Goal: Task Accomplishment & Management: Manage account settings

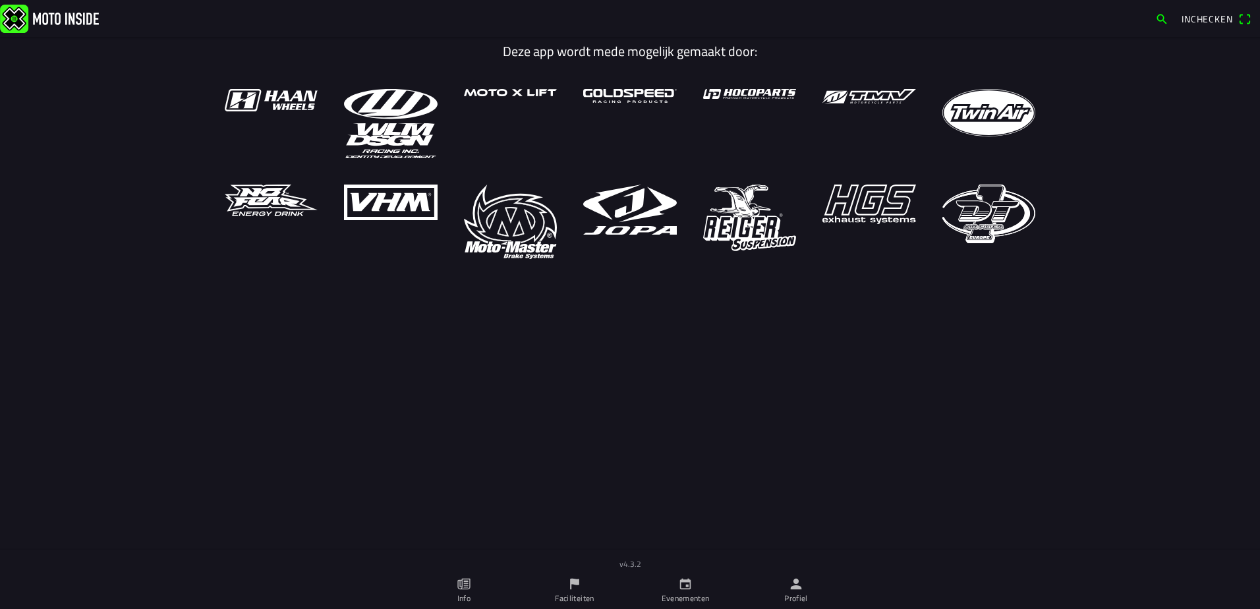
click at [796, 587] on icon "person" at bounding box center [796, 584] width 11 height 11
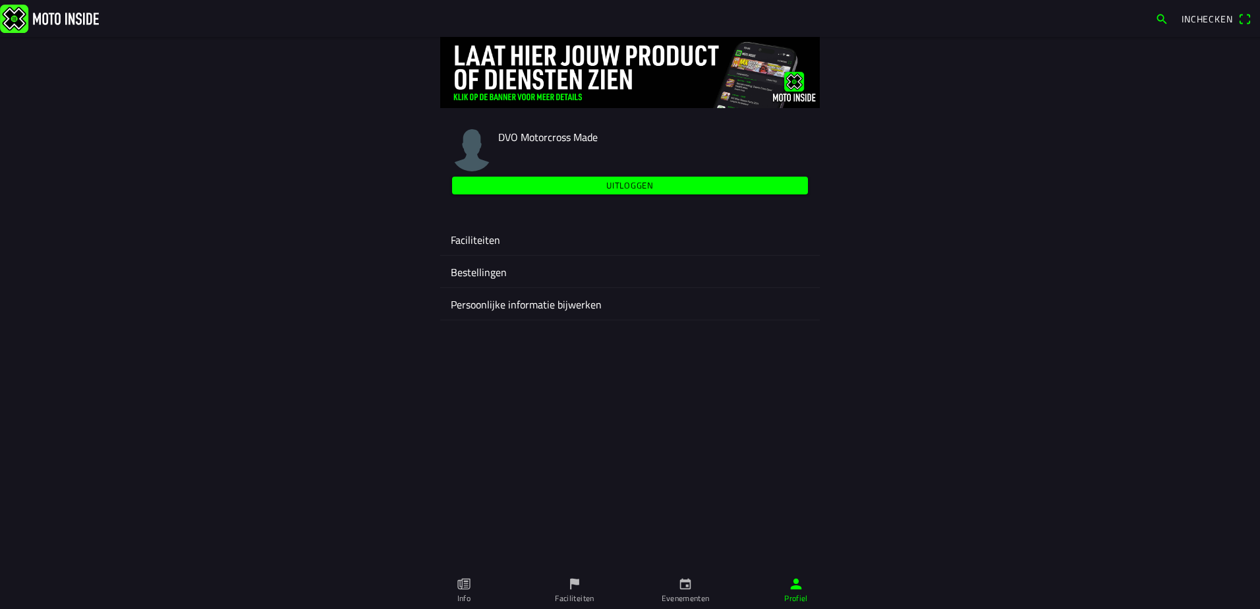
click at [487, 239] on ion-label "Faciliteiten" at bounding box center [630, 240] width 359 height 16
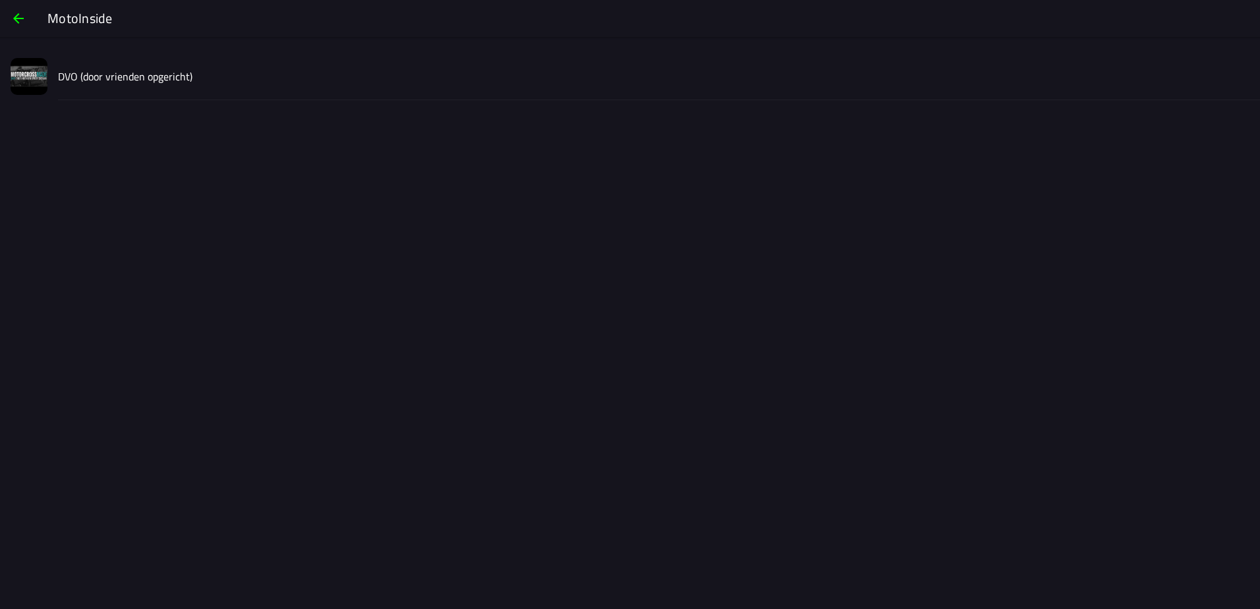
click at [0, 0] on slot "DVO (door vrienden opgericht)" at bounding box center [0, 0] width 0 height 0
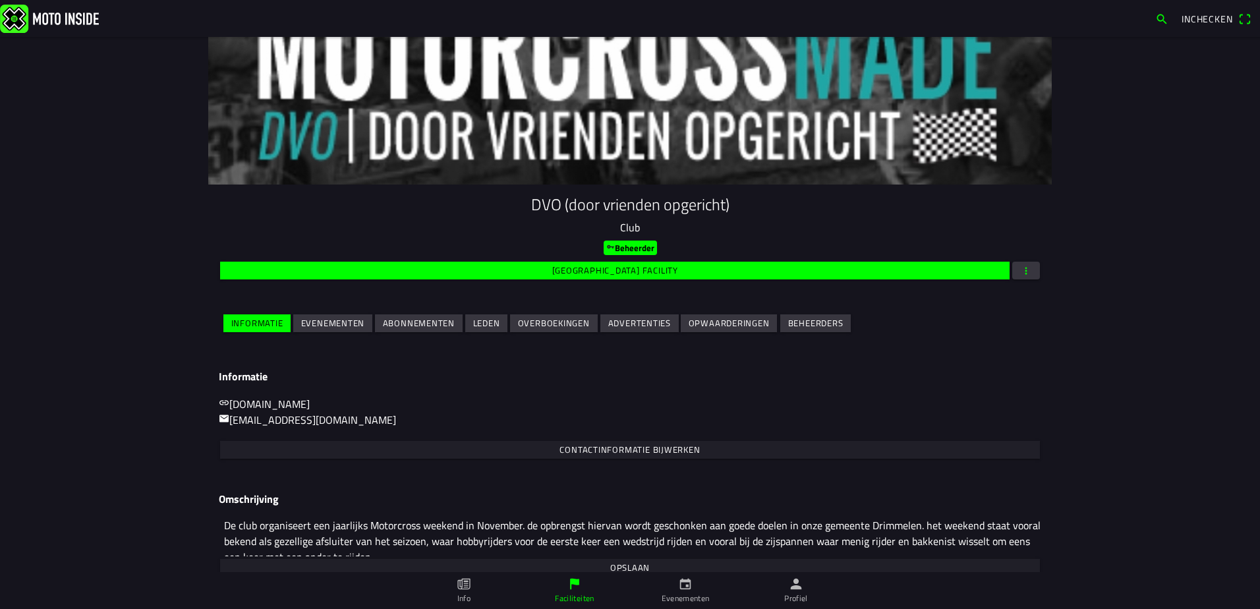
scroll to position [53, 0]
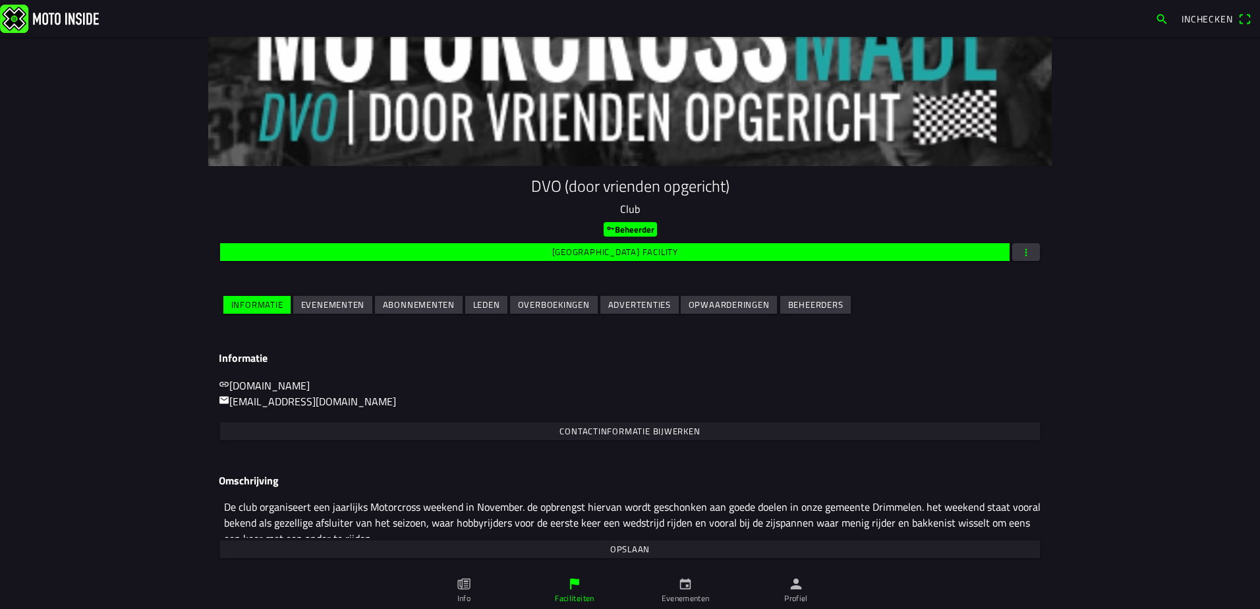
click at [319, 297] on span "Evenementen" at bounding box center [333, 305] width 64 height 18
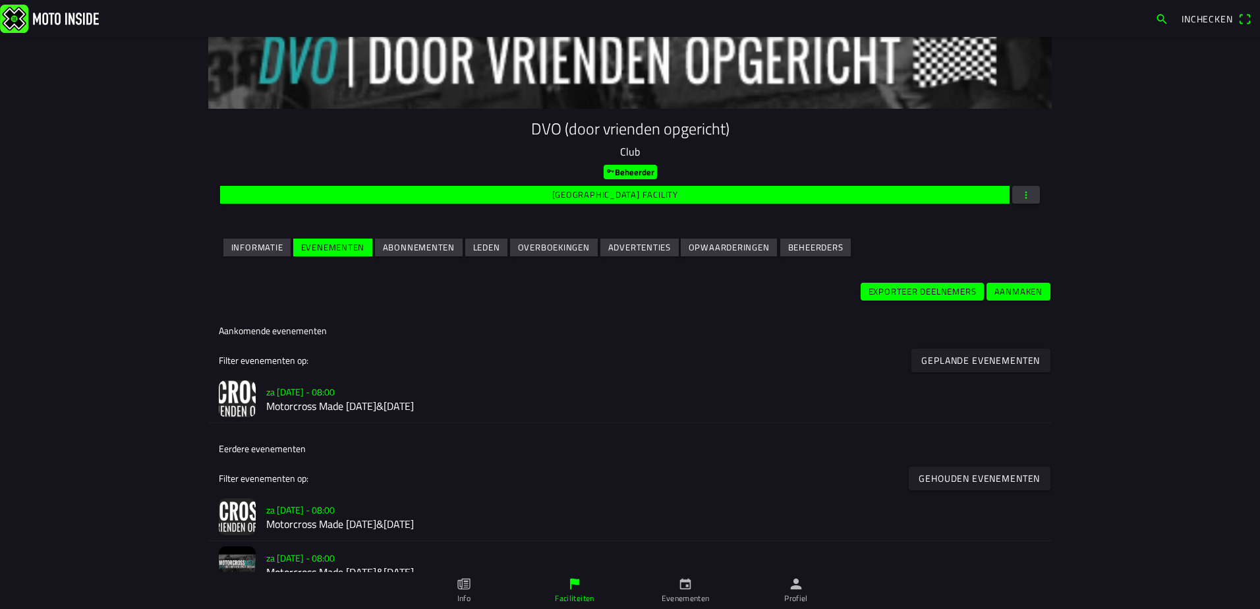
scroll to position [133, 0]
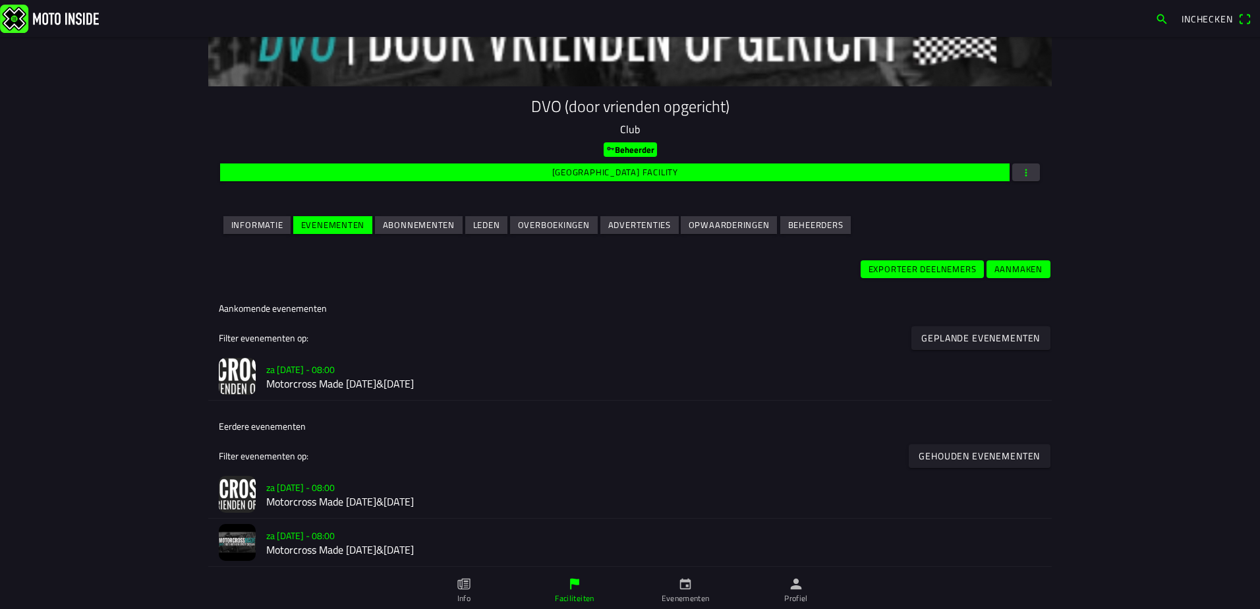
click at [332, 383] on h2 "Motorcross Made [DATE]&[DATE]" at bounding box center [653, 384] width 775 height 13
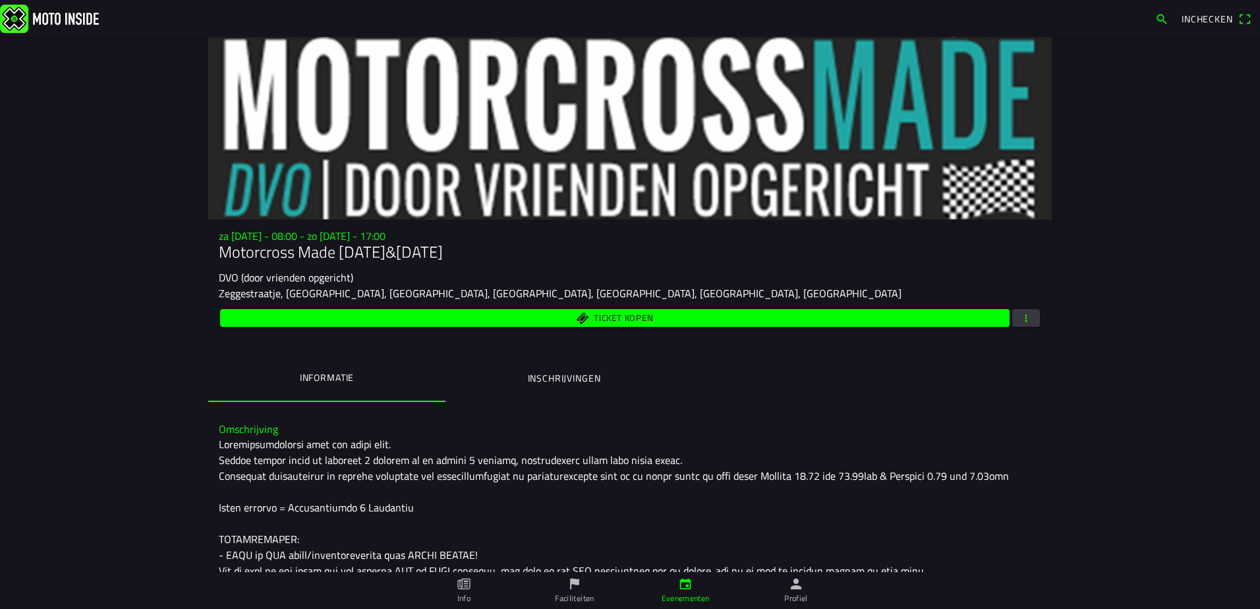
click at [578, 378] on ion-label "Inschrijvingen" at bounding box center [564, 378] width 73 height 14
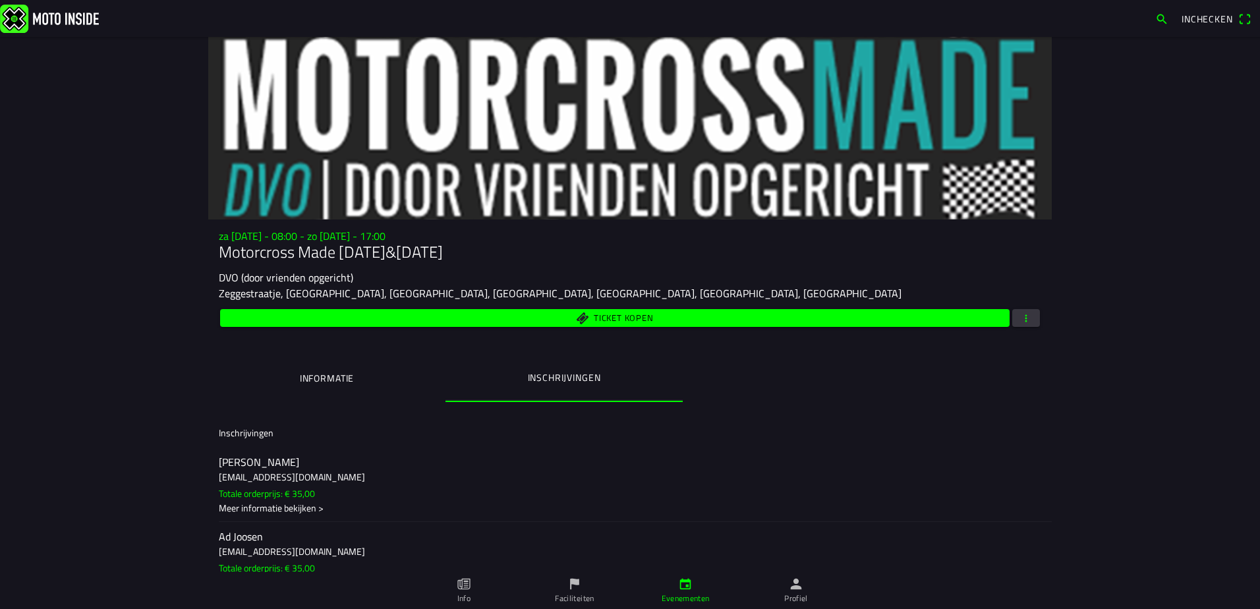
click at [1020, 321] on span "button" at bounding box center [1026, 318] width 12 height 18
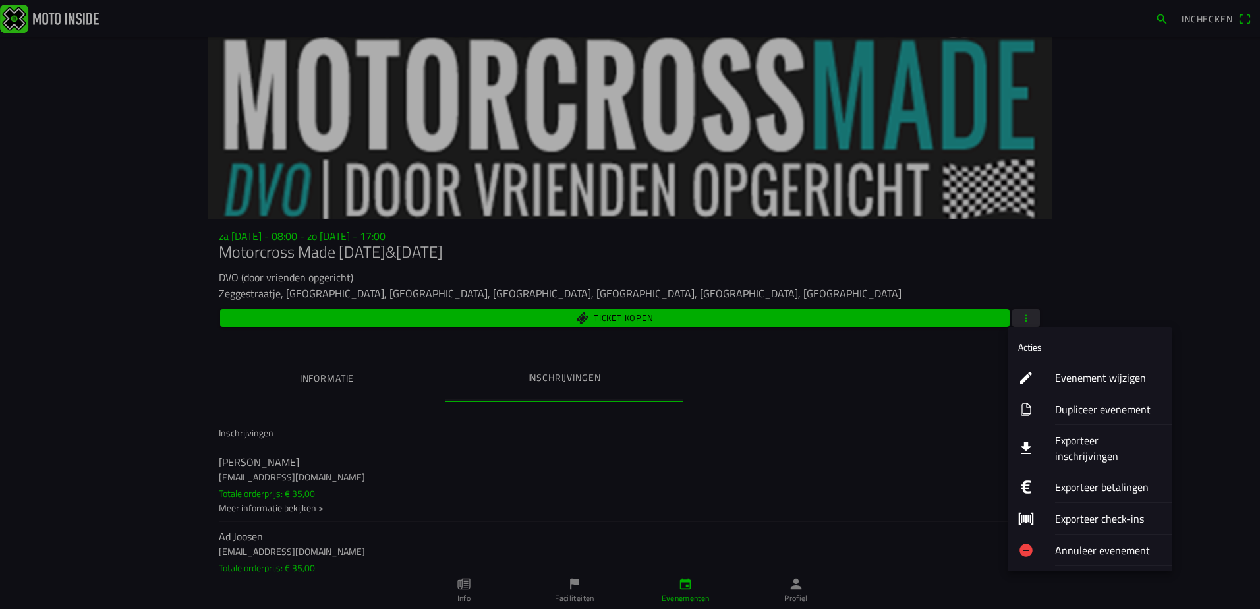
click at [1095, 376] on ion-label "Evenement wijzigen" at bounding box center [1108, 378] width 107 height 16
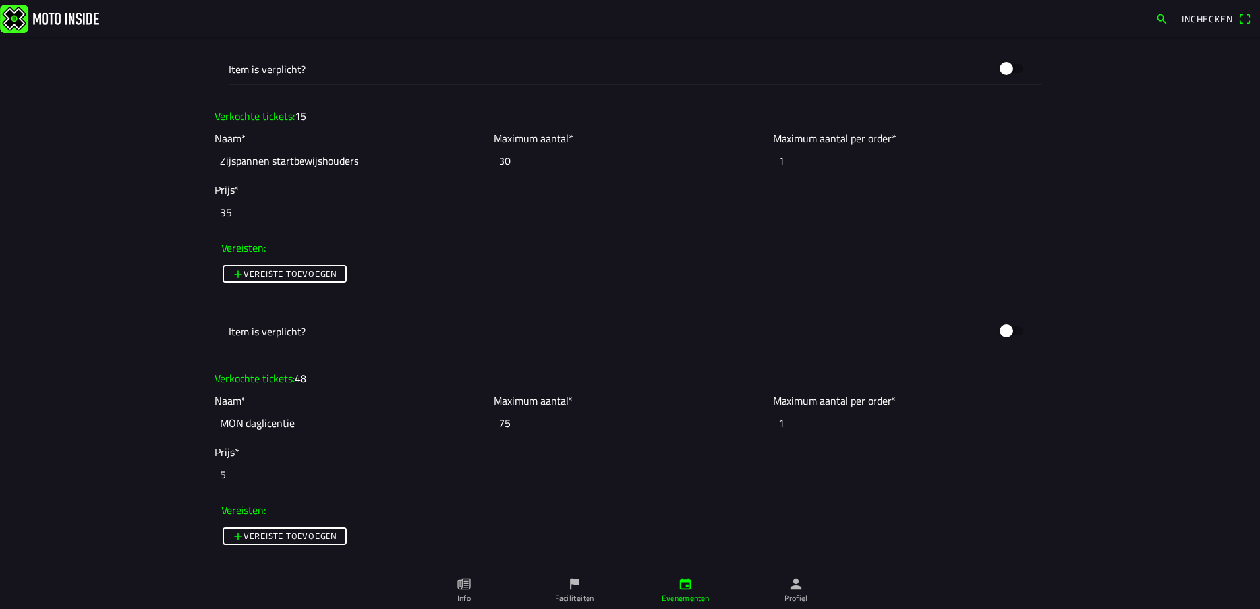
scroll to position [5470, 0]
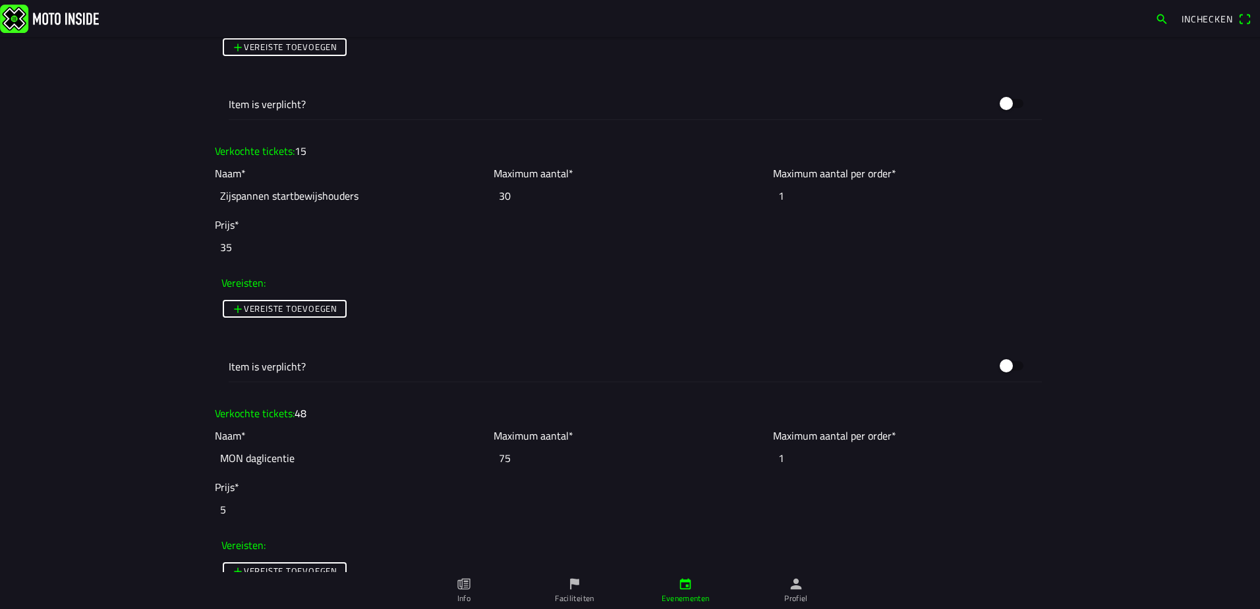
click at [0, 0] on slot "15" at bounding box center [0, 0] width 0 height 0
drag, startPoint x: 294, startPoint y: 151, endPoint x: 307, endPoint y: 150, distance: 13.2
click at [307, 150] on ion-col "Verkochte tickets: 15" at bounding box center [630, 151] width 837 height 22
click at [310, 150] on ion-col "Verkochte tickets: 15" at bounding box center [630, 151] width 837 height 22
click at [499, 194] on input "30" at bounding box center [630, 195] width 272 height 29
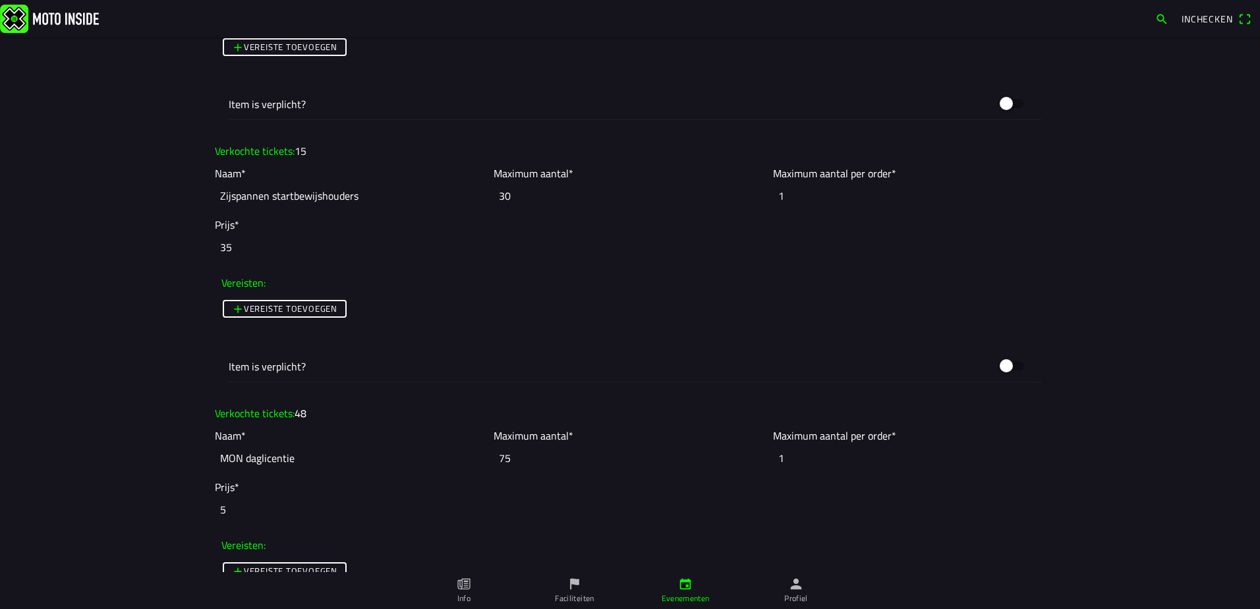
click at [507, 194] on input "30" at bounding box center [630, 195] width 272 height 29
click at [526, 194] on input "30" at bounding box center [630, 195] width 272 height 29
click at [521, 188] on input "30" at bounding box center [630, 195] width 272 height 29
click at [324, 149] on ion-col "Verkochte tickets: 15" at bounding box center [630, 151] width 837 height 22
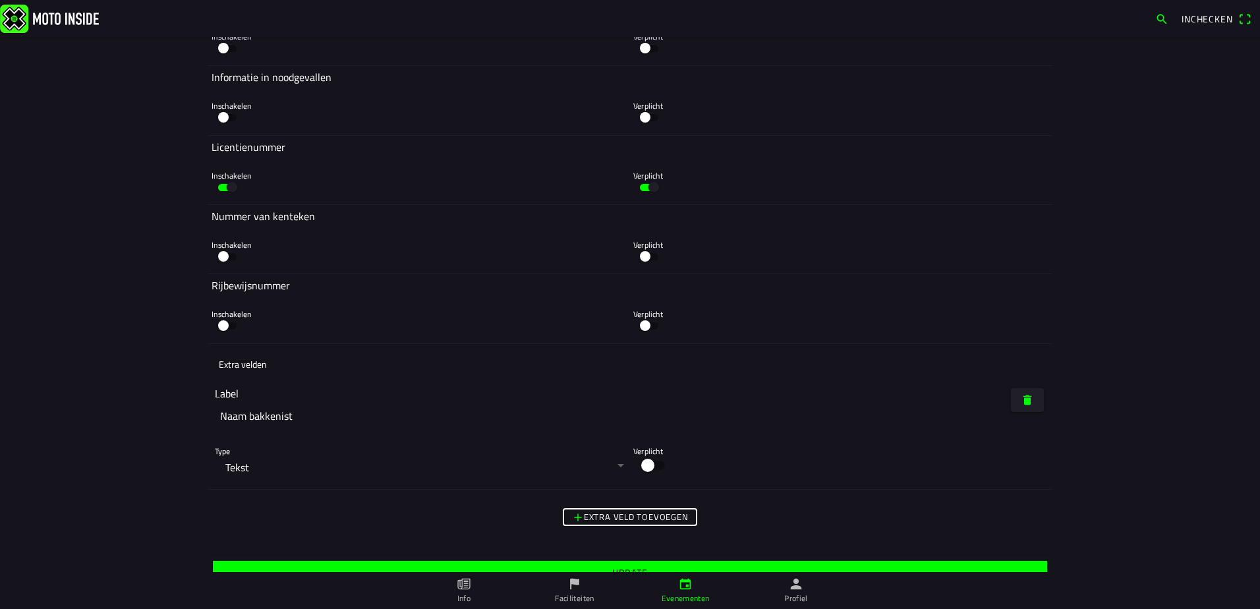
scroll to position [7895, 0]
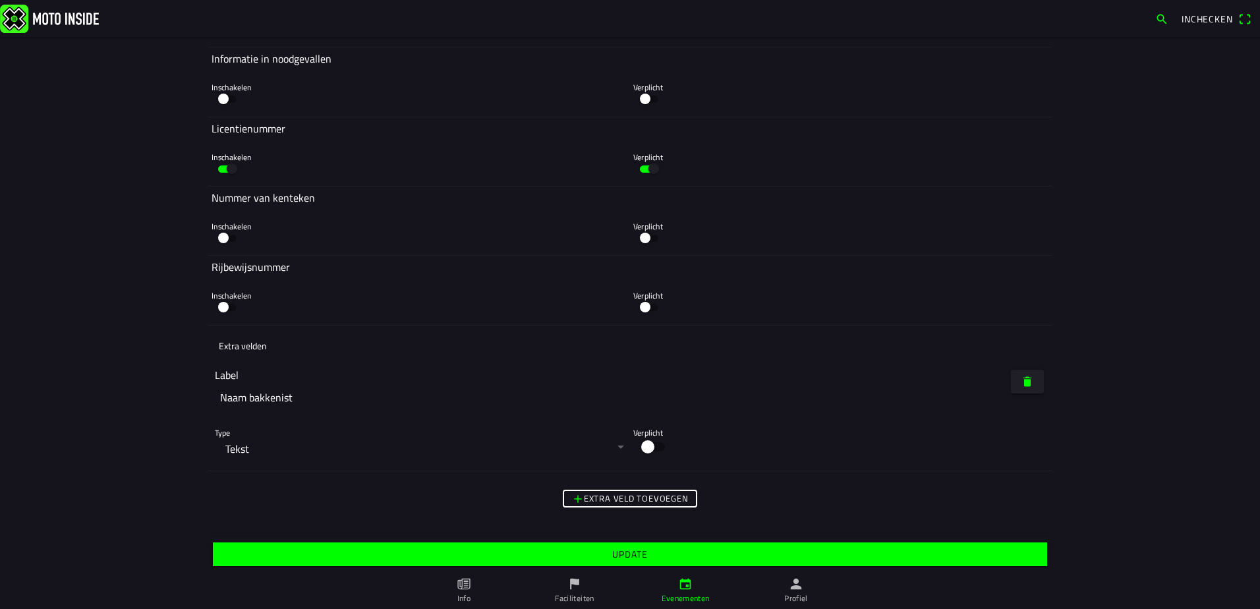
click at [0, 0] on slot "Update" at bounding box center [0, 0] width 0 height 0
